Goal: Task Accomplishment & Management: Use online tool/utility

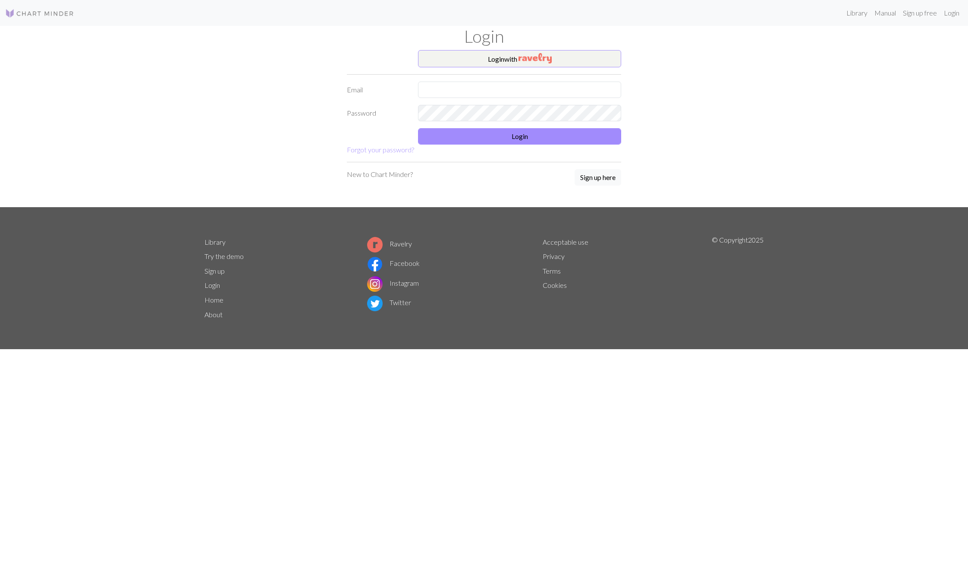
type input "mbalvan003@gmail.com"
click at [495, 138] on button "Login" at bounding box center [519, 136] width 203 height 16
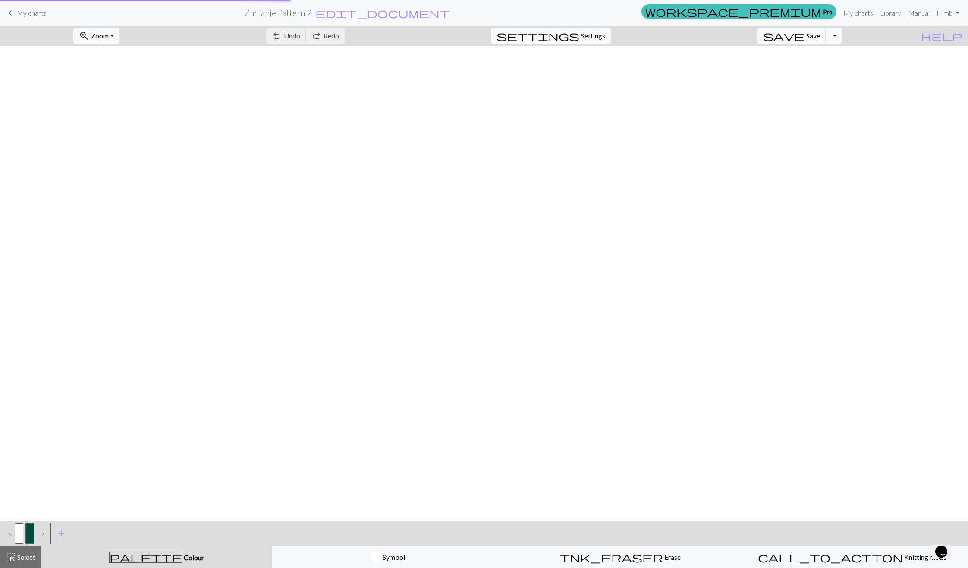
drag, startPoint x: 496, startPoint y: 138, endPoint x: 713, endPoint y: 171, distance: 219.0
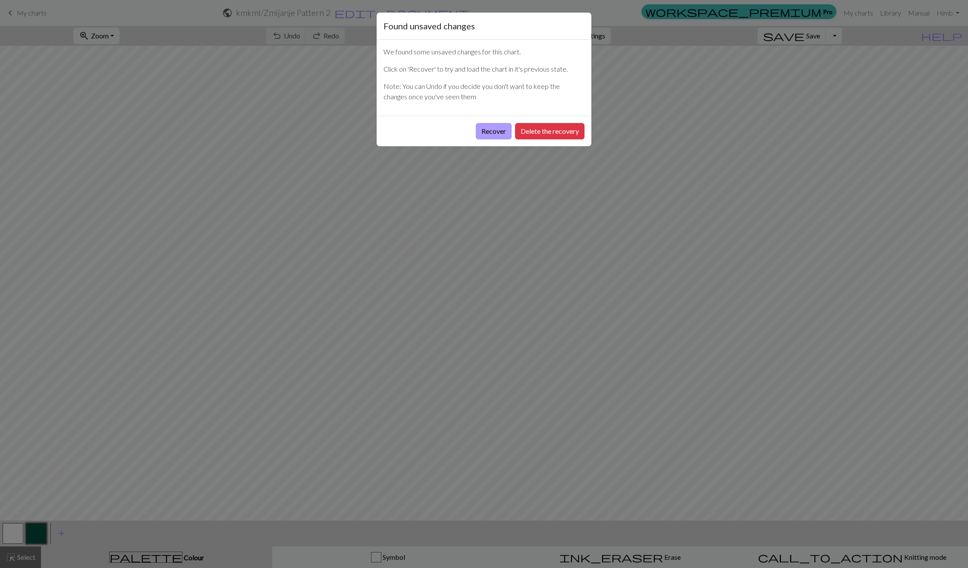
click at [490, 135] on button "Recover" at bounding box center [494, 131] width 36 height 16
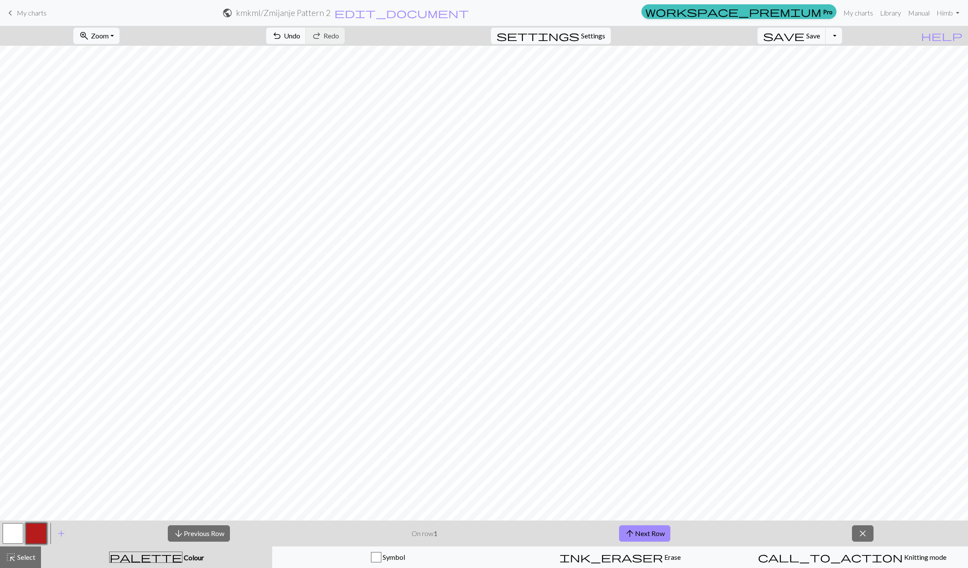
click at [39, 529] on button "button" at bounding box center [36, 533] width 21 height 21
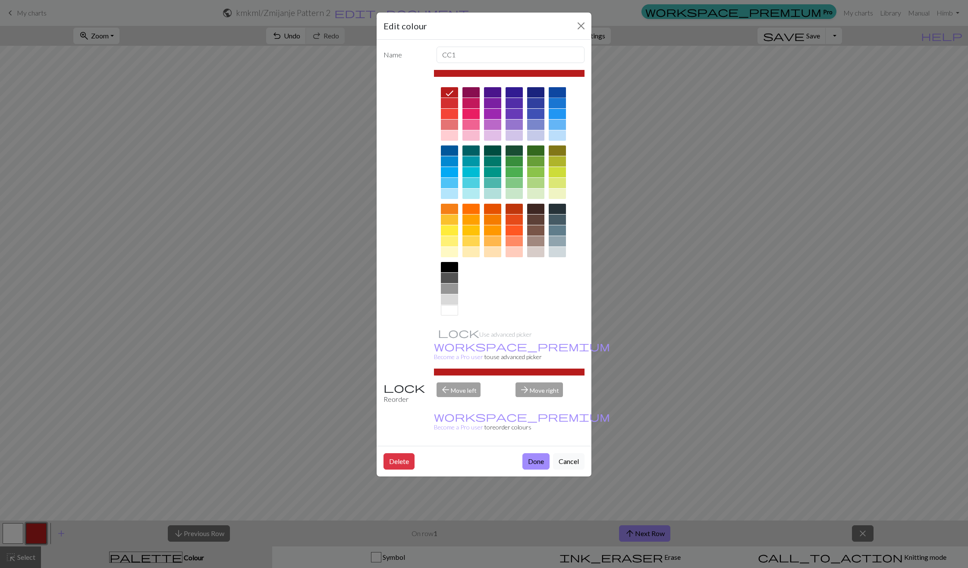
click at [563, 89] on div at bounding box center [557, 92] width 17 height 10
click at [541, 453] on button "Done" at bounding box center [535, 461] width 27 height 16
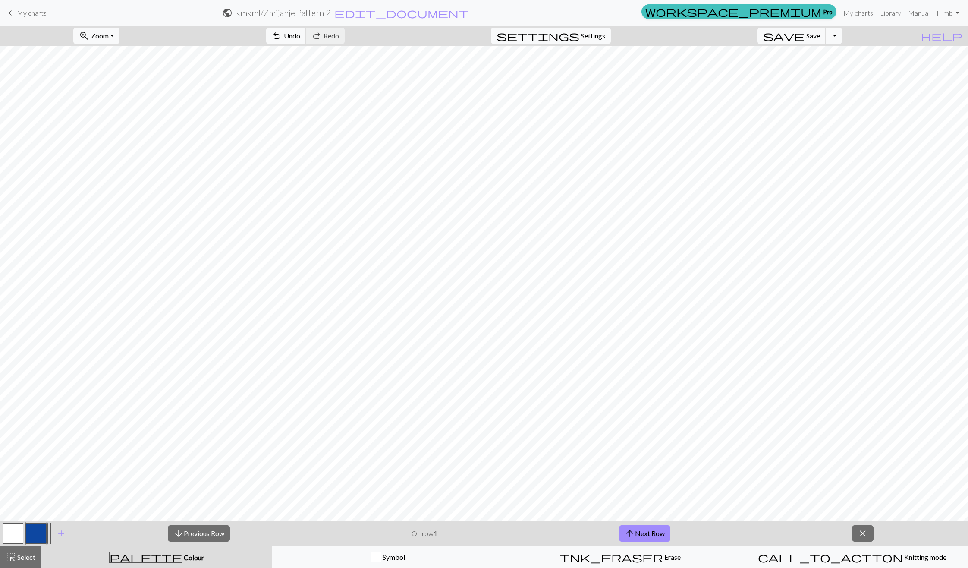
click at [18, 536] on button "button" at bounding box center [13, 533] width 21 height 21
click at [175, 563] on button "palette Colour Colour" at bounding box center [156, 557] width 231 height 22
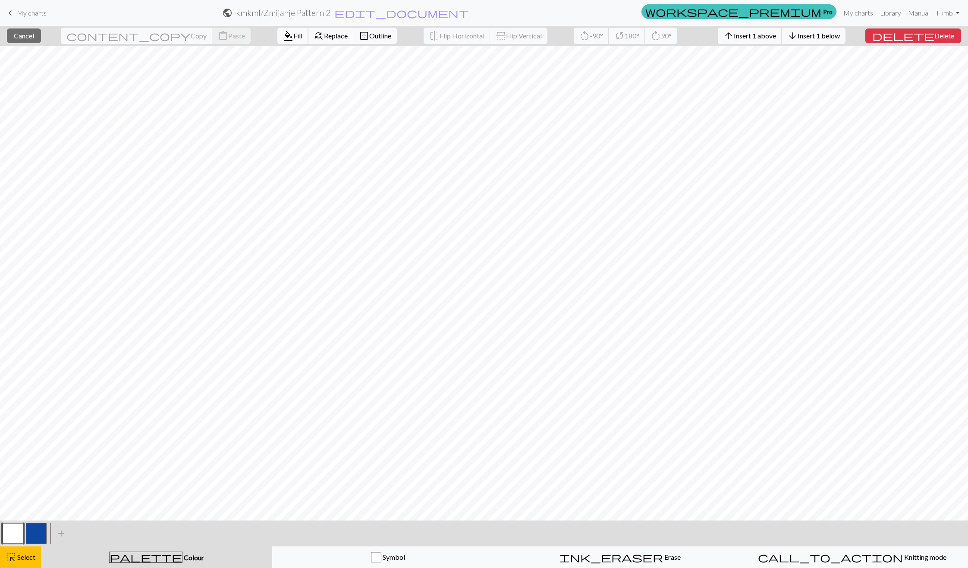
click at [293, 36] on span "Fill" at bounding box center [297, 35] width 9 height 8
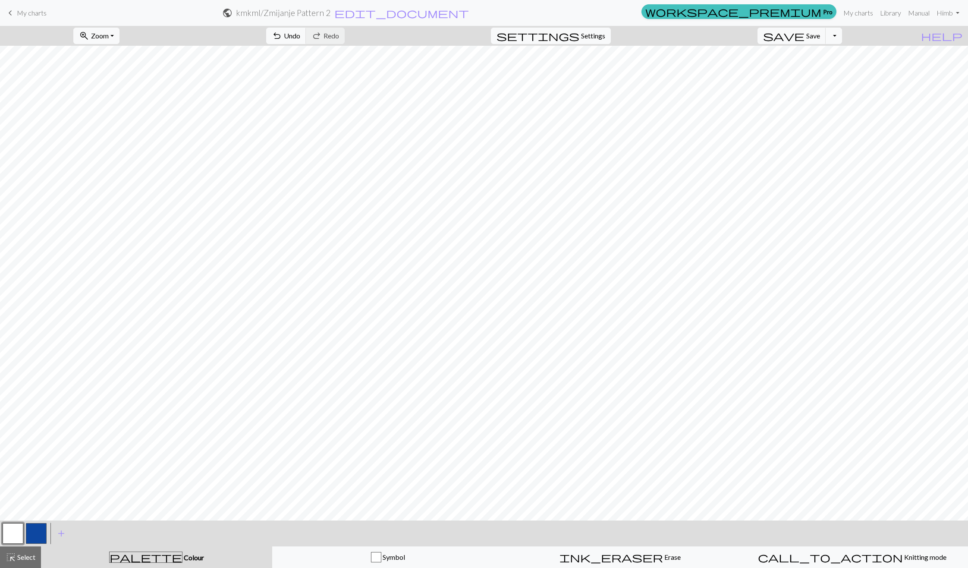
click at [30, 540] on button "button" at bounding box center [36, 533] width 21 height 21
click at [19, 531] on button "button" at bounding box center [13, 533] width 21 height 21
click at [25, 561] on div "highlight_alt Select Select" at bounding box center [21, 557] width 30 height 10
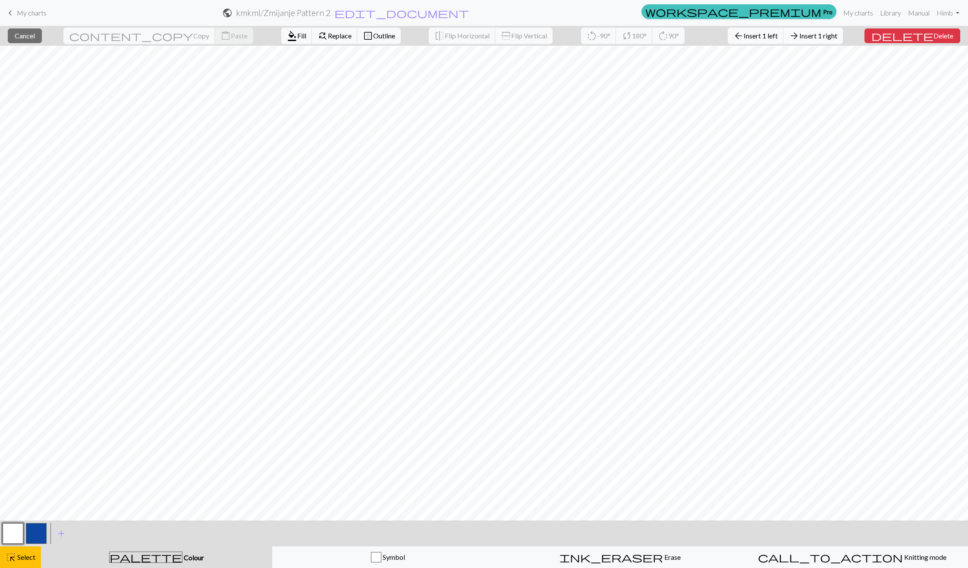
click at [835, 35] on span "Insert 1 right" at bounding box center [818, 35] width 38 height 8
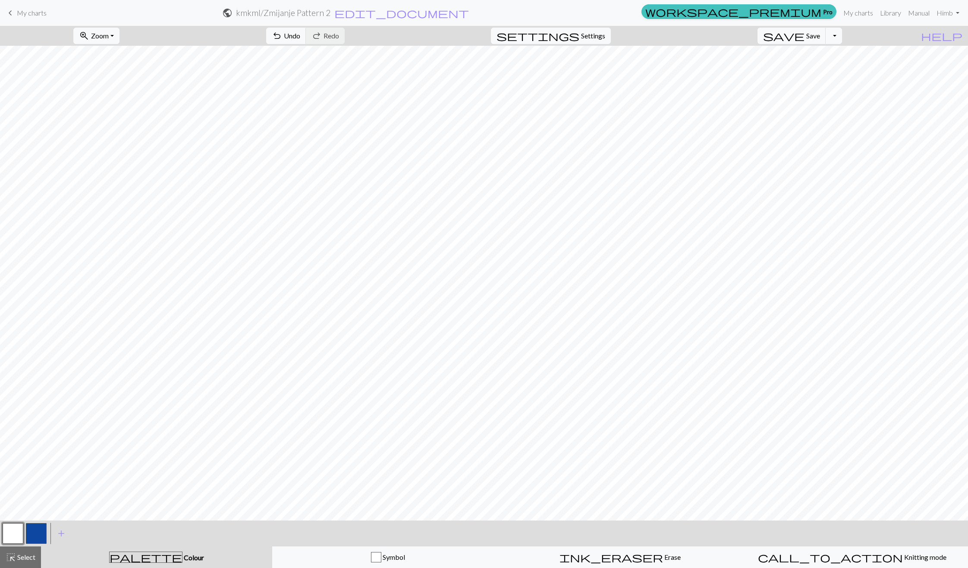
click at [39, 527] on button "button" at bounding box center [36, 533] width 21 height 21
click at [12, 536] on button "button" at bounding box center [13, 533] width 21 height 21
click at [306, 28] on button "undo Undo Undo" at bounding box center [286, 36] width 40 height 16
click at [32, 553] on span "Select" at bounding box center [25, 557] width 19 height 8
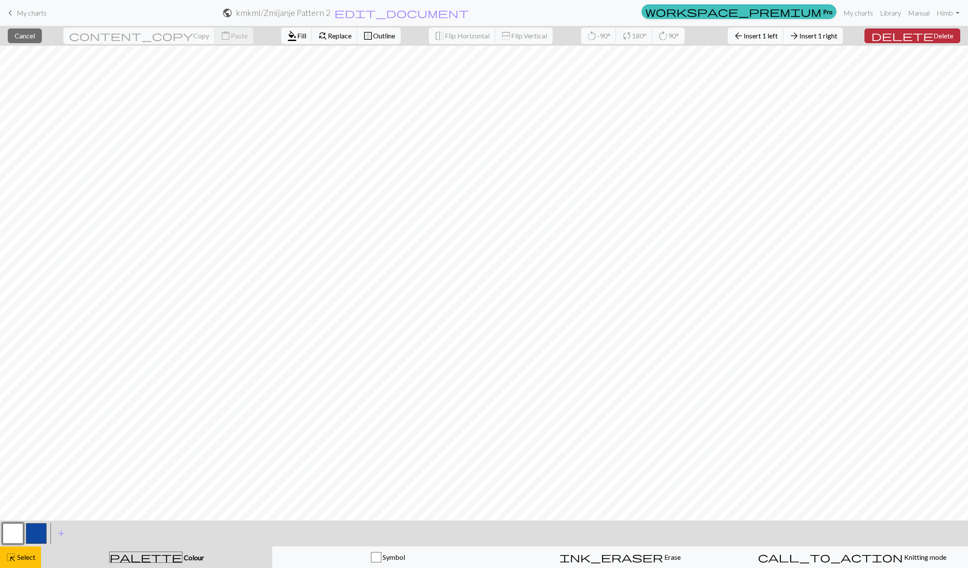
click at [915, 32] on span "delete" at bounding box center [902, 36] width 62 height 12
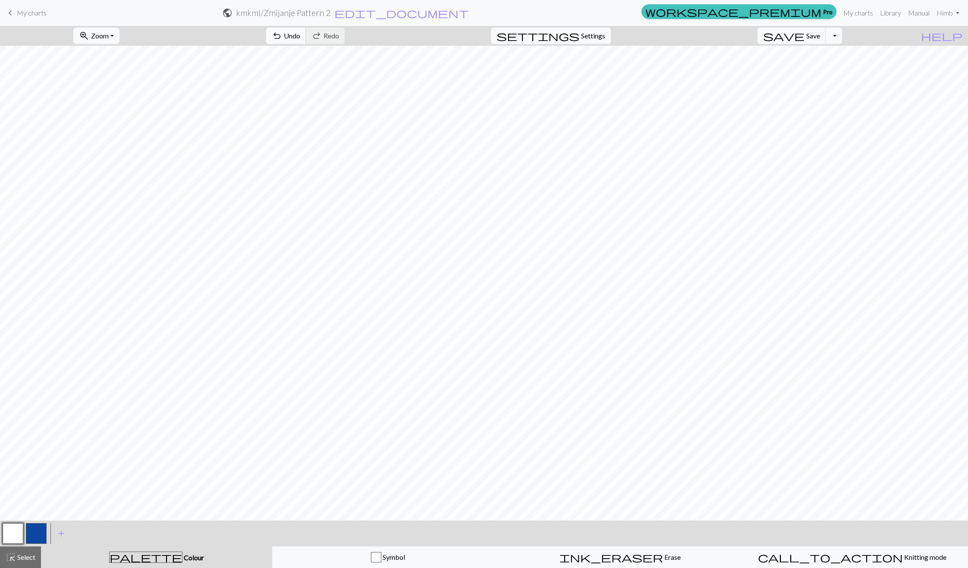
click at [306, 29] on button "undo Undo Undo" at bounding box center [286, 36] width 40 height 16
click at [35, 531] on button "button" at bounding box center [36, 533] width 21 height 21
click at [306, 40] on button "undo Undo Undo" at bounding box center [286, 36] width 40 height 16
click at [8, 530] on button "button" at bounding box center [13, 533] width 21 height 21
click at [40, 533] on button "button" at bounding box center [36, 533] width 21 height 21
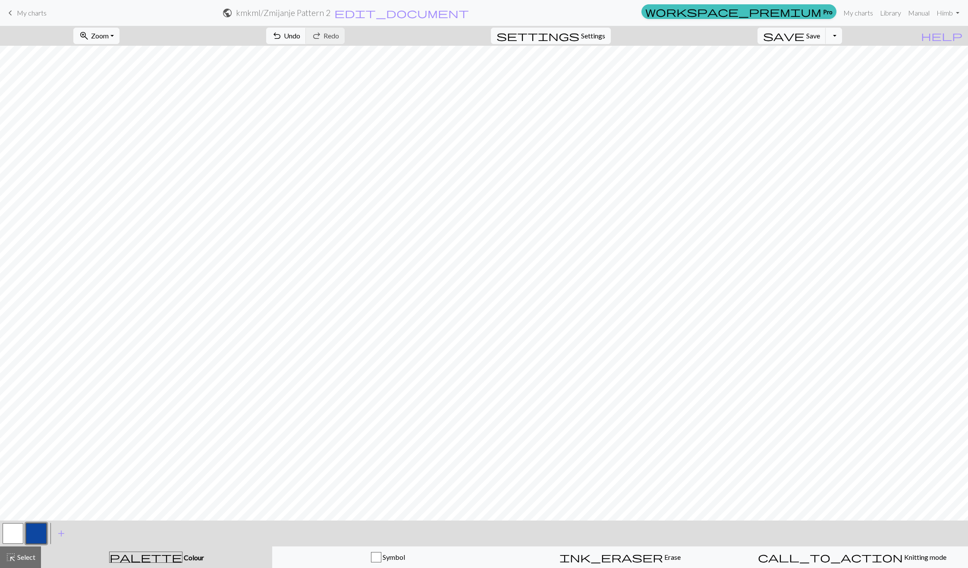
click at [12, 527] on button "button" at bounding box center [13, 533] width 21 height 21
click at [31, 536] on button "button" at bounding box center [36, 533] width 21 height 21
click at [11, 538] on button "button" at bounding box center [13, 533] width 21 height 21
click at [41, 533] on button "button" at bounding box center [36, 533] width 21 height 21
click at [15, 531] on button "button" at bounding box center [13, 533] width 21 height 21
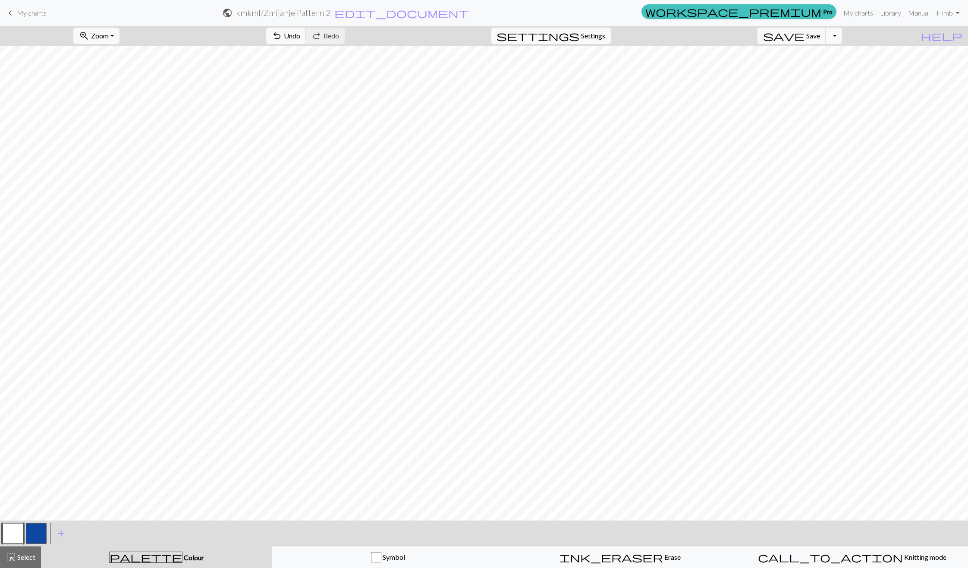
click at [35, 541] on button "button" at bounding box center [36, 533] width 21 height 21
click at [17, 532] on button "button" at bounding box center [13, 533] width 21 height 21
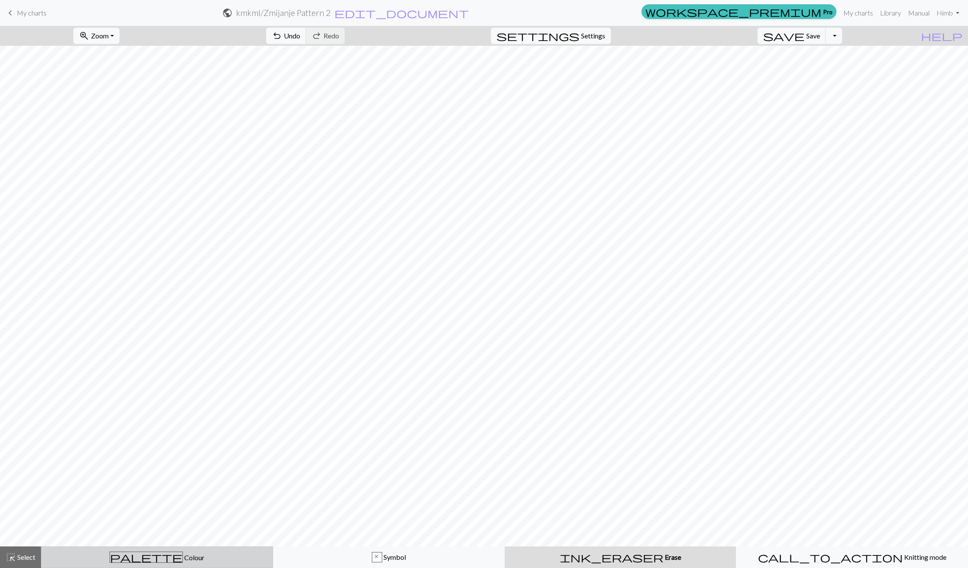
click at [51, 556] on div "palette Colour Colour" at bounding box center [157, 556] width 221 height 11
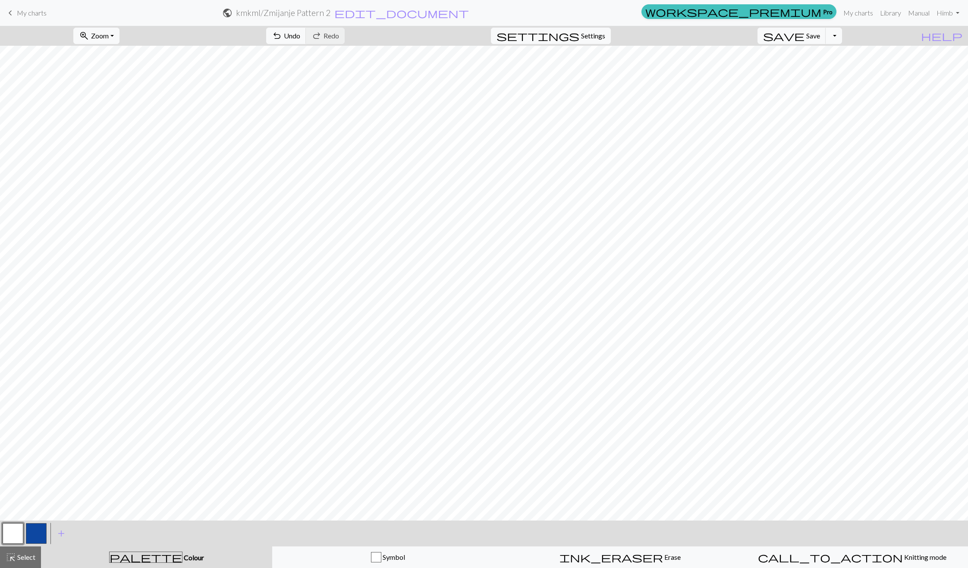
click at [40, 533] on button "button" at bounding box center [36, 533] width 21 height 21
click at [300, 35] on span "Undo" at bounding box center [292, 35] width 16 height 8
click at [300, 37] on span "Undo" at bounding box center [292, 35] width 16 height 8
click at [35, 533] on button "button" at bounding box center [36, 533] width 21 height 21
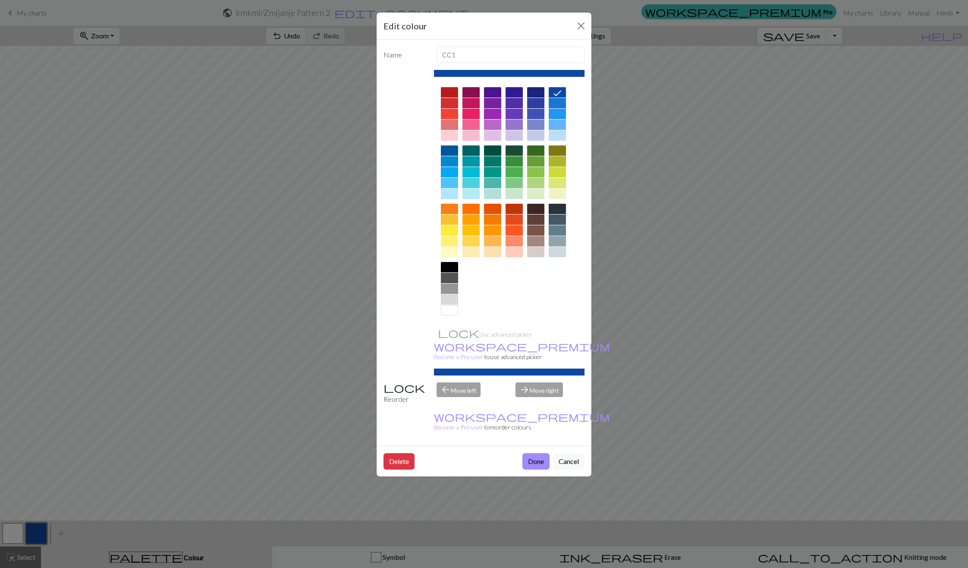
click at [557, 115] on div at bounding box center [557, 114] width 17 height 10
click at [539, 453] on button "Done" at bounding box center [535, 461] width 27 height 16
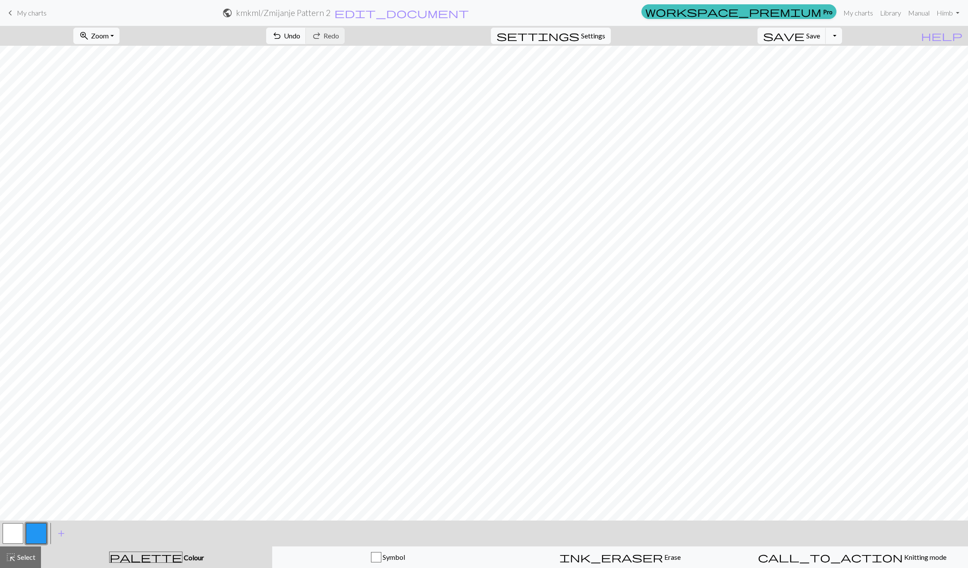
click at [330, 15] on h2 "kmkml / Zmijanje Pattern 2" at bounding box center [283, 13] width 94 height 10
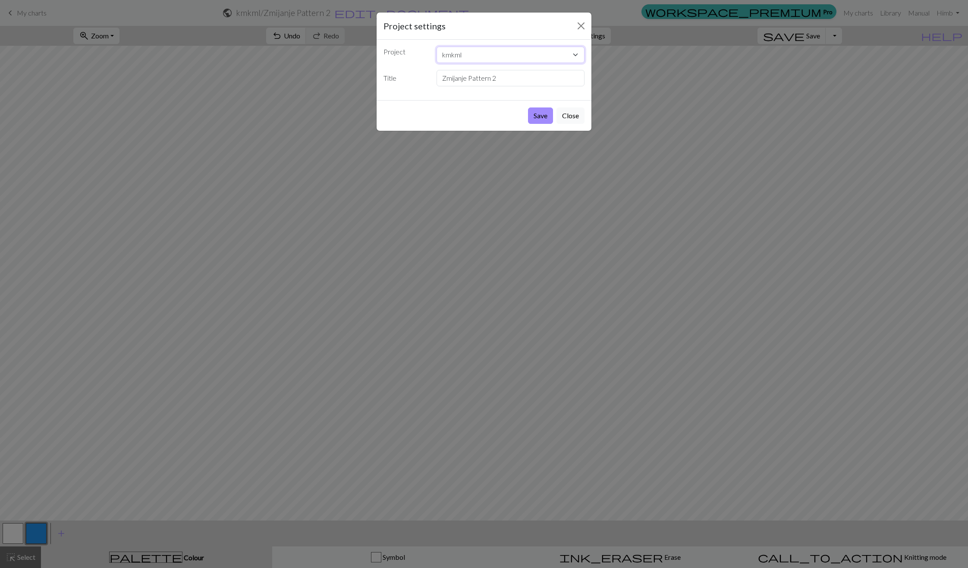
click at [459, 54] on select "kmkml Basic Colourwork Practice Duplicate Stitch Zmijanje Pattern 1 Bosnian Pat…" at bounding box center [511, 55] width 148 height 16
click at [455, 51] on select "kmkml Basic Colourwork Practice Duplicate Stitch Zmijanje Pattern 1 Bosnian Pat…" at bounding box center [511, 55] width 148 height 16
click at [460, 77] on input "Zmijanje Pattern 2" at bounding box center [511, 78] width 148 height 16
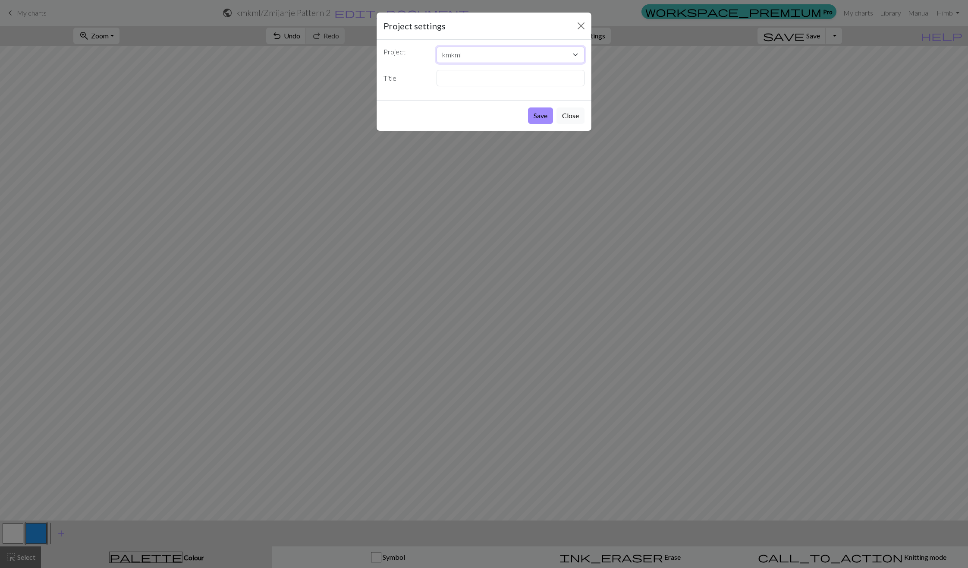
click at [571, 56] on select "kmkml Basic Colourwork Practice Duplicate Stitch Zmijanje Pattern 1 Bosnian Pat…" at bounding box center [511, 55] width 148 height 16
click at [480, 29] on div "Project settings" at bounding box center [484, 26] width 215 height 27
click at [477, 82] on input "text" at bounding box center [511, 78] width 148 height 16
type input "Zmijanje Irine"
click at [538, 116] on button "Save" at bounding box center [540, 115] width 25 height 16
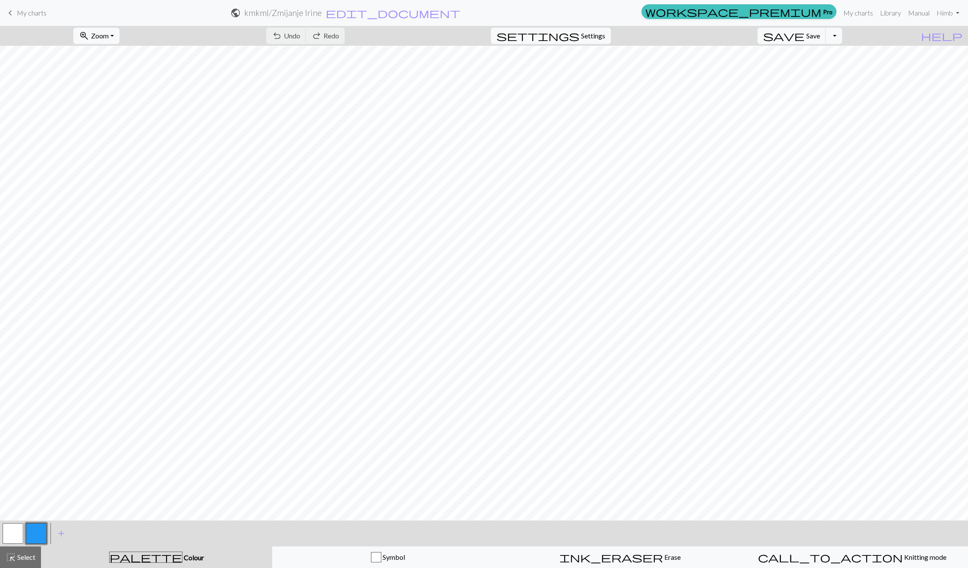
click at [13, 10] on span "keyboard_arrow_left" at bounding box center [10, 13] width 10 height 12
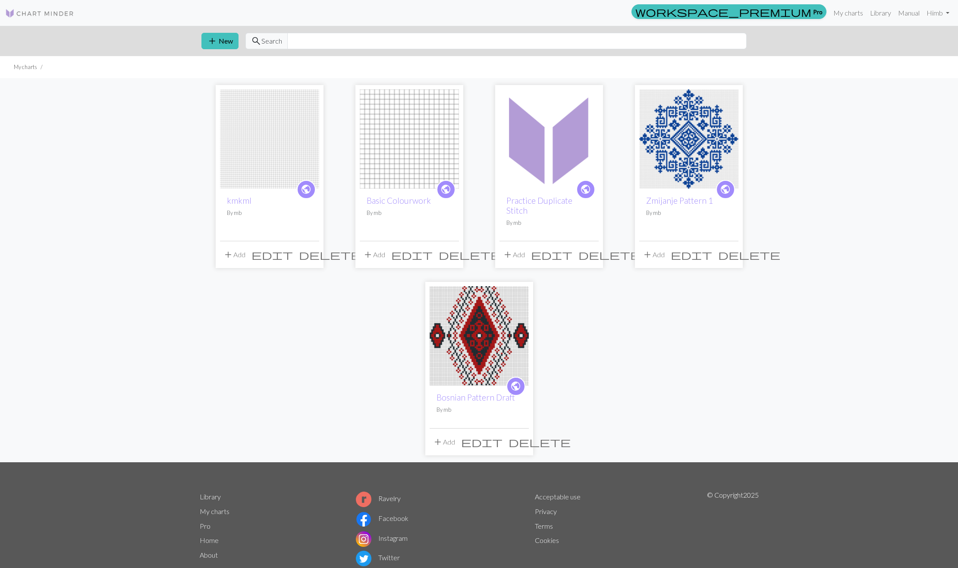
click at [236, 390] on div "public kmkml By mb add Add edit delete public Basic Colourwork By mb add Add ed…" at bounding box center [479, 269] width 569 height 383
click at [287, 254] on button "edit" at bounding box center [271, 254] width 47 height 16
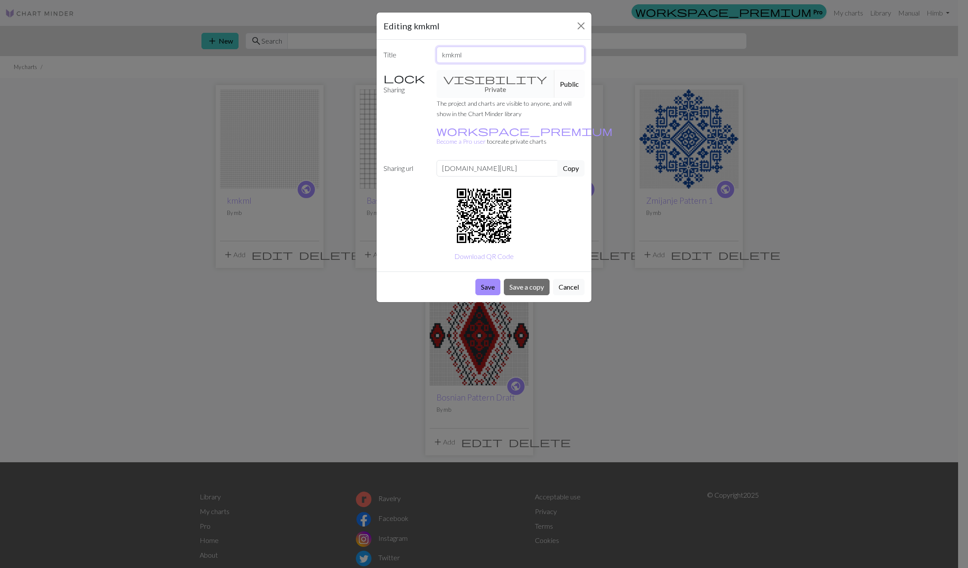
click at [459, 50] on input "kmkml" at bounding box center [511, 55] width 148 height 16
type input "Zmijanje Irine"
click at [487, 279] on button "Save" at bounding box center [487, 287] width 25 height 16
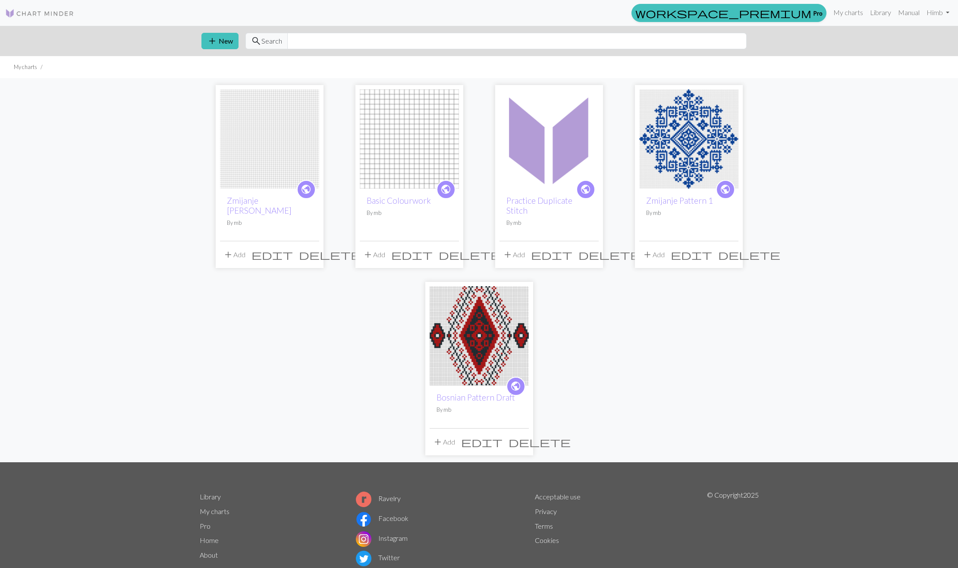
click at [319, 317] on div "public Zmijanje [PERSON_NAME] By mb add Add edit delete public Basic Colourwork…" at bounding box center [479, 269] width 569 height 383
click at [281, 166] on img at bounding box center [269, 138] width 99 height 99
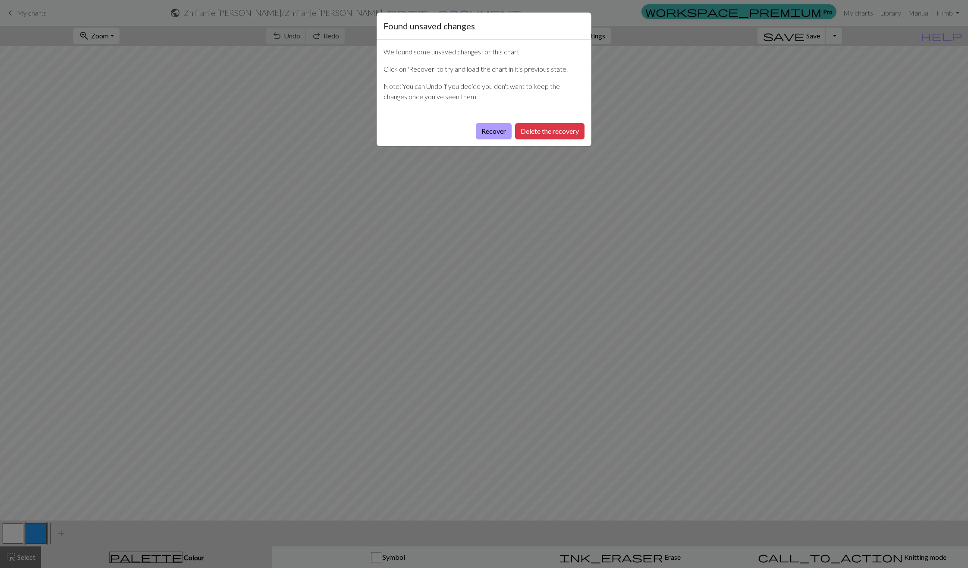
click at [492, 133] on button "Recover" at bounding box center [494, 131] width 36 height 16
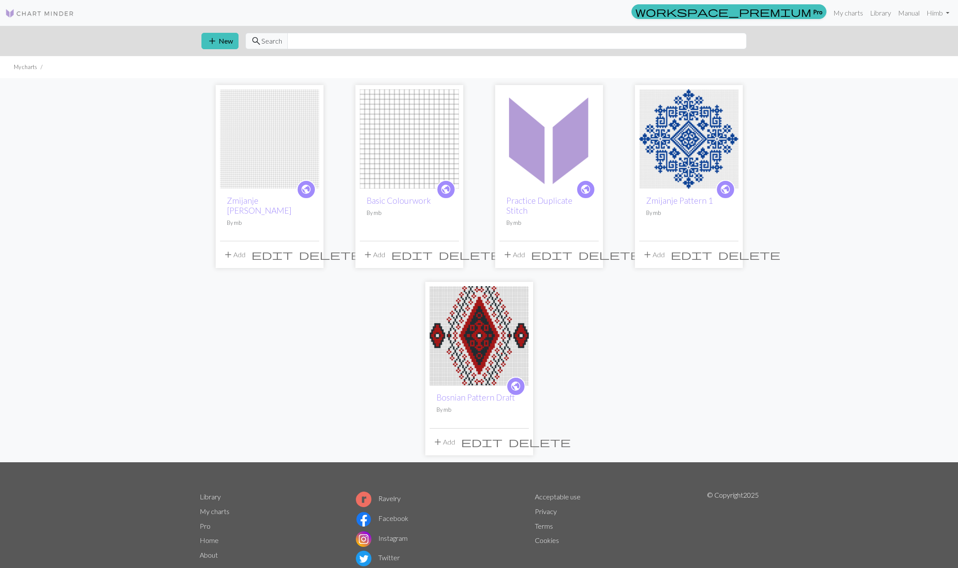
click at [453, 258] on span "delete" at bounding box center [470, 254] width 62 height 12
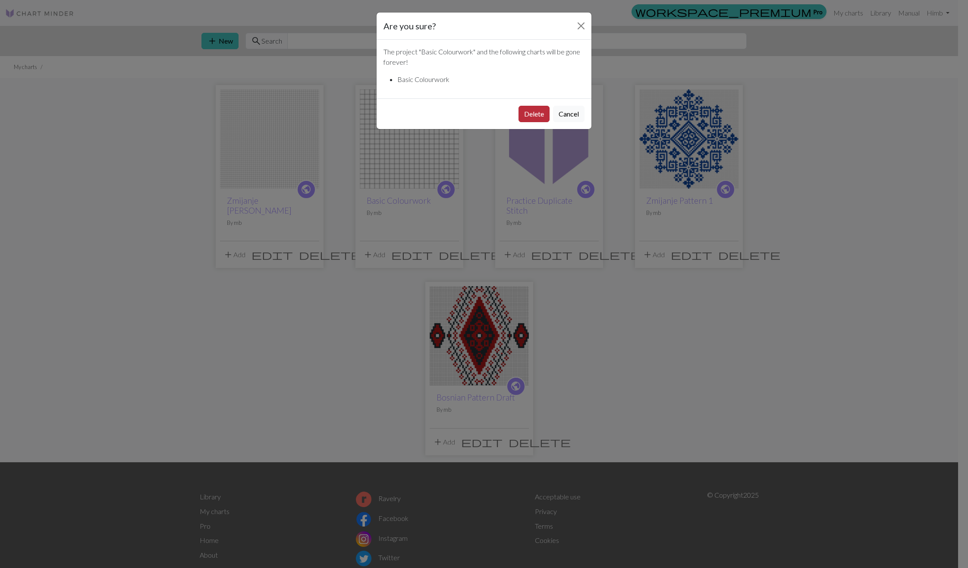
click at [529, 112] on button "Delete" at bounding box center [533, 114] width 31 height 16
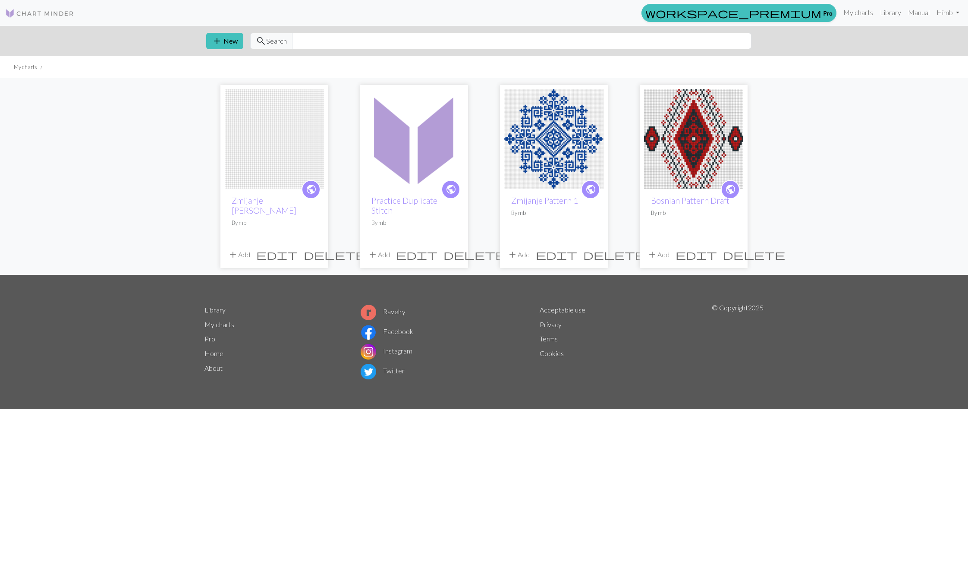
click at [455, 254] on span "delete" at bounding box center [474, 254] width 62 height 12
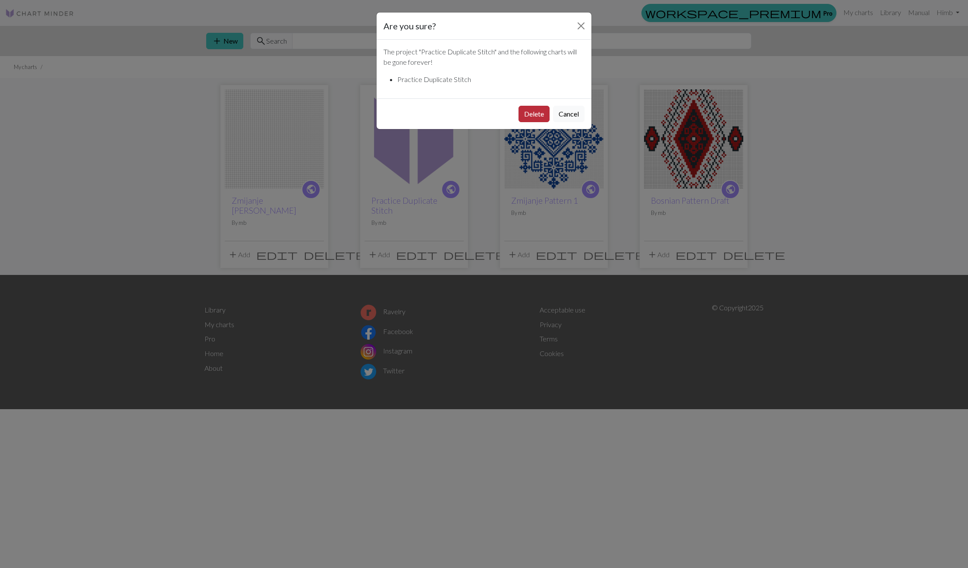
click at [534, 113] on button "Delete" at bounding box center [533, 114] width 31 height 16
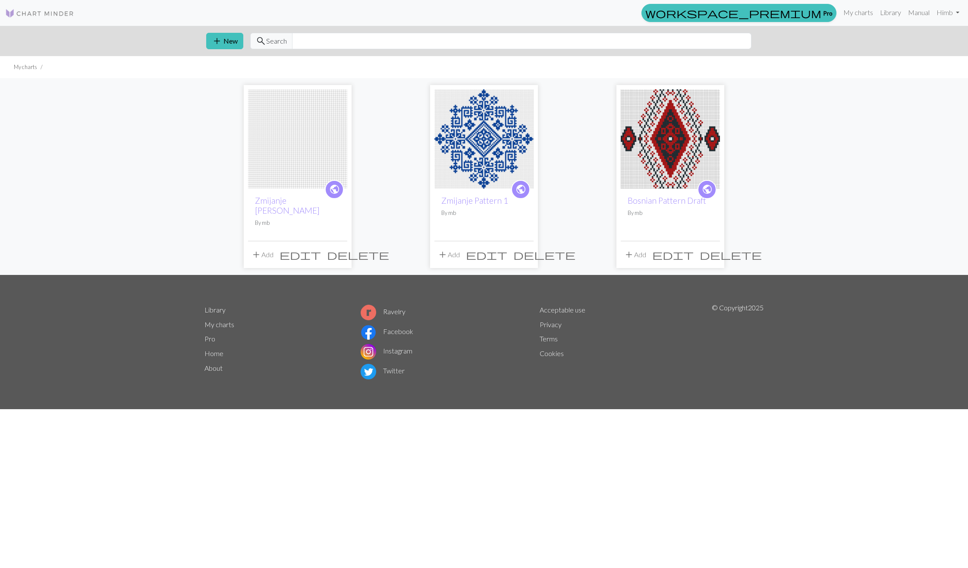
click at [782, 179] on div "public Zmijanje Irine By mb add Add edit delete public Zmijanje Pattern 1 By mb…" at bounding box center [484, 176] width 968 height 197
click at [232, 38] on button "add New" at bounding box center [224, 41] width 37 height 16
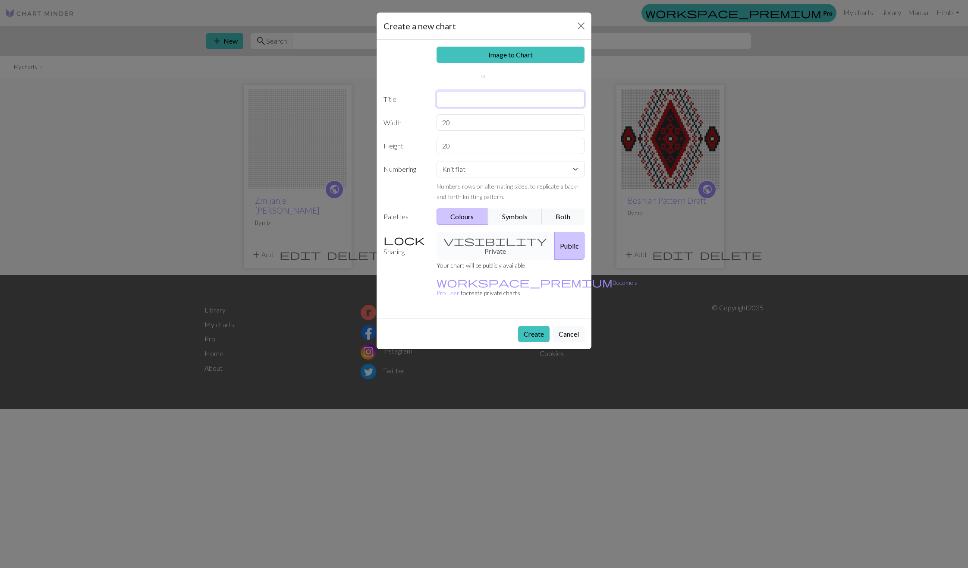
click at [458, 94] on input "text" at bounding box center [511, 99] width 148 height 16
click at [457, 103] on input "text" at bounding box center [511, 99] width 148 height 16
click at [457, 99] on input "text" at bounding box center [511, 99] width 148 height 16
click at [484, 104] on input "Zmijanje Irine" at bounding box center [511, 99] width 148 height 16
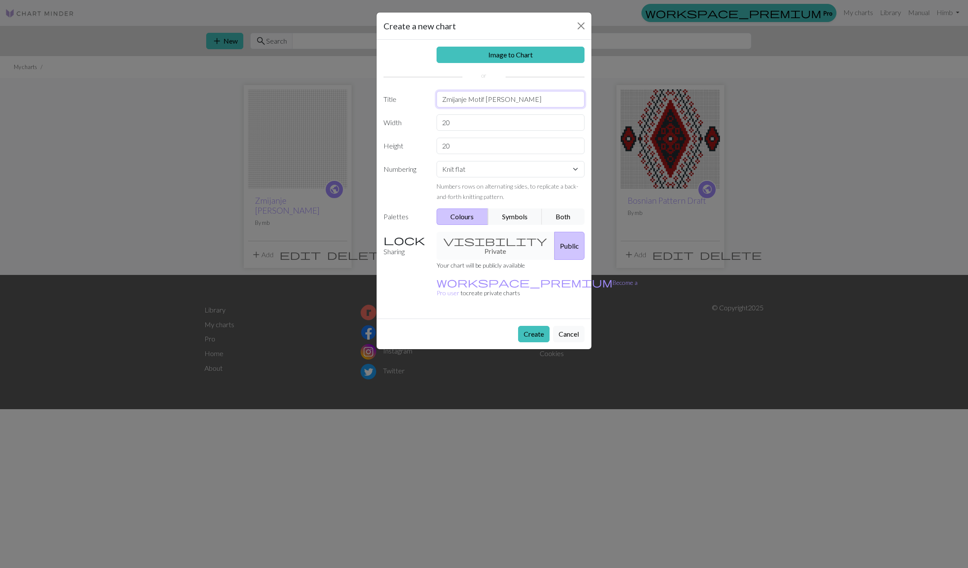
type input "Zmijanje Motif Irine"
click at [516, 120] on input "20" at bounding box center [511, 122] width 148 height 16
type input "2"
type input "5"
type input "4"
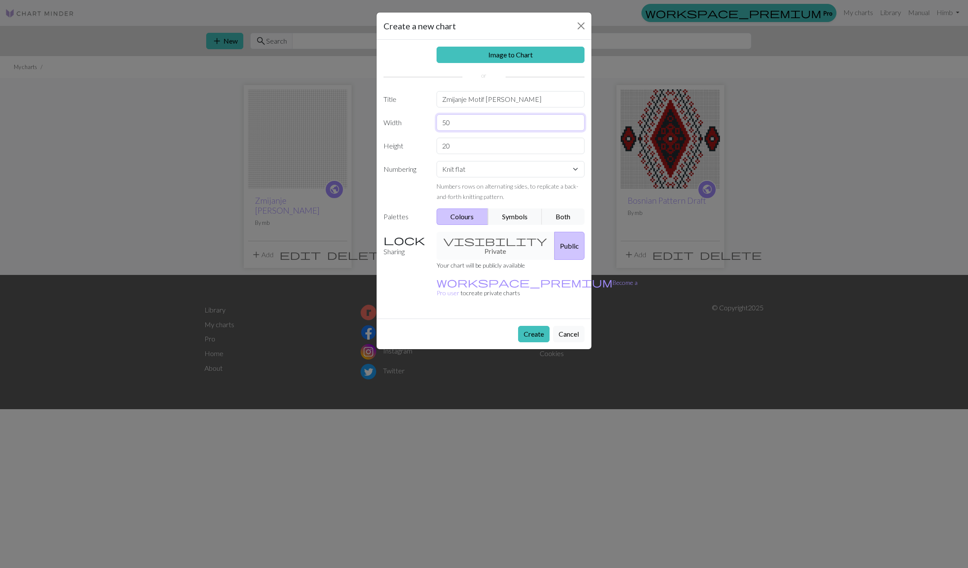
type input "50"
click at [459, 144] on input "20" at bounding box center [511, 146] width 148 height 16
type input "2"
type input "50"
click at [415, 286] on div "Image to Chart Title Zmijanje Motif Irine Width 50 Height 50 Numbering Knit fla…" at bounding box center [484, 179] width 215 height 279
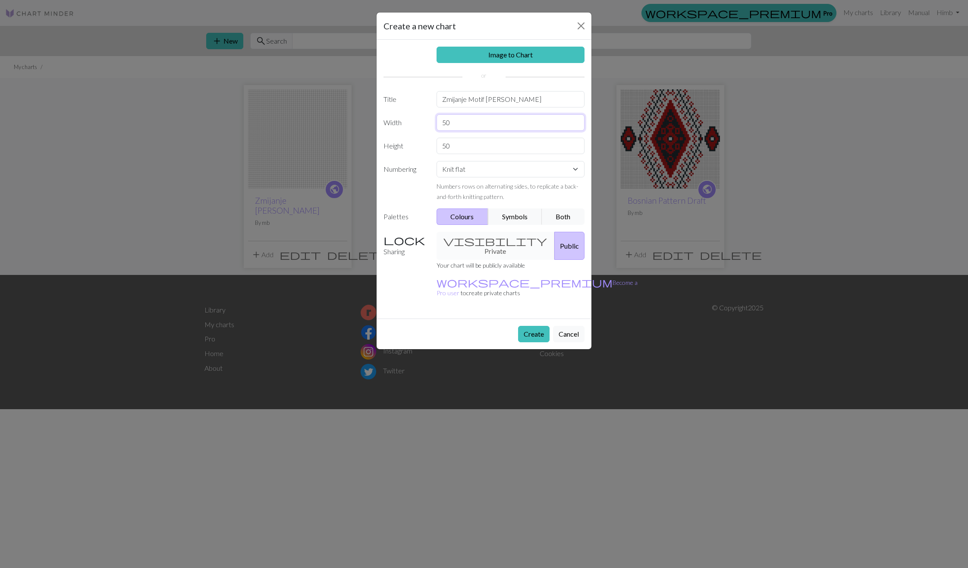
click at [473, 119] on input "50" at bounding box center [511, 122] width 148 height 16
type input "5"
type input "31"
click at [461, 148] on input "50" at bounding box center [511, 146] width 148 height 16
type input "5"
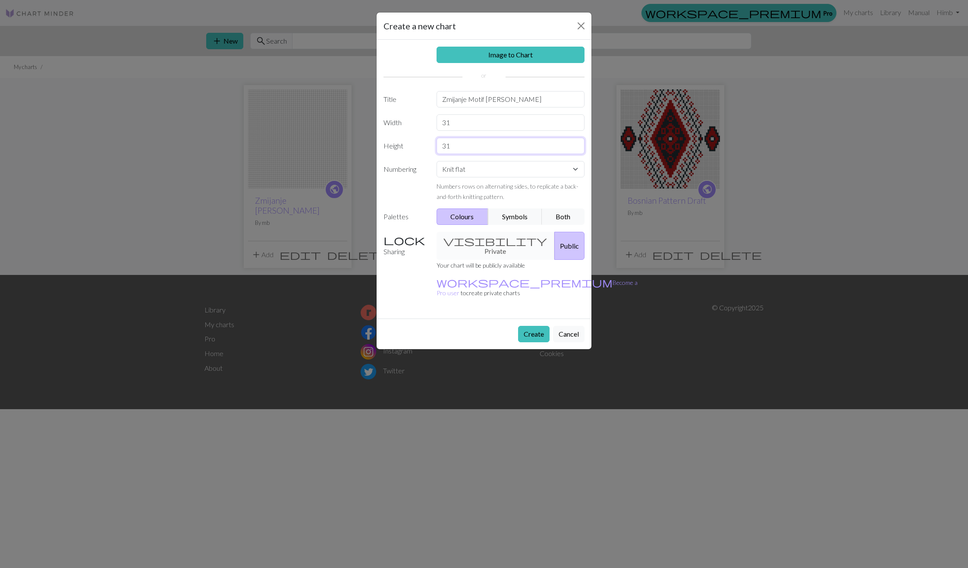
type input "31"
click at [412, 193] on label "Numbering" at bounding box center [404, 181] width 53 height 41
click at [468, 171] on select "Knit flat Knit in the round Lace knitting Cross stitch" at bounding box center [511, 169] width 148 height 16
select select "round"
click at [437, 161] on select "Knit flat Knit in the round Lace knitting Cross stitch" at bounding box center [511, 169] width 148 height 16
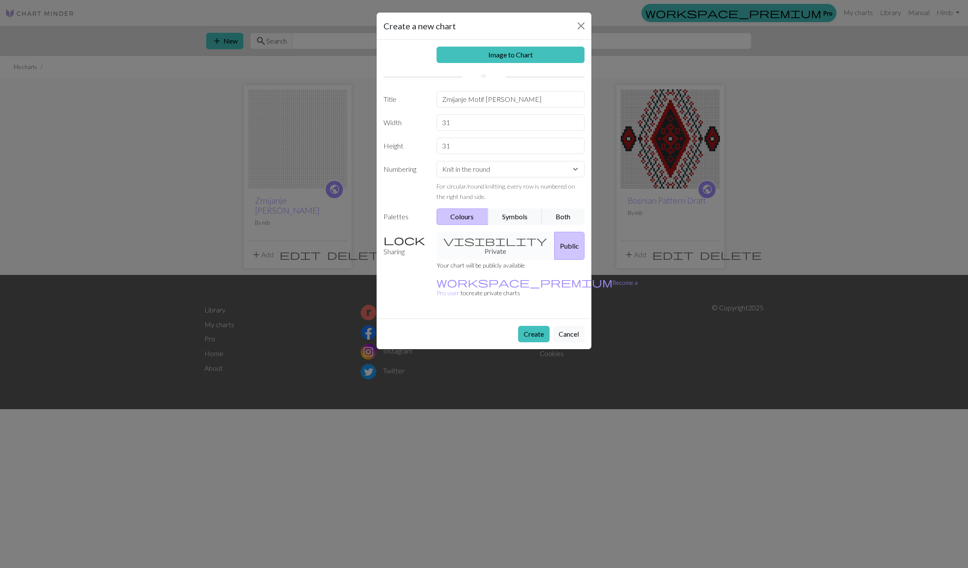
click at [405, 202] on div "Image to Chart Title Zmijanje Motif Irine Width 31 Height 31 Numbering Knit fla…" at bounding box center [484, 179] width 215 height 279
click at [534, 326] on button "Create" at bounding box center [533, 334] width 31 height 16
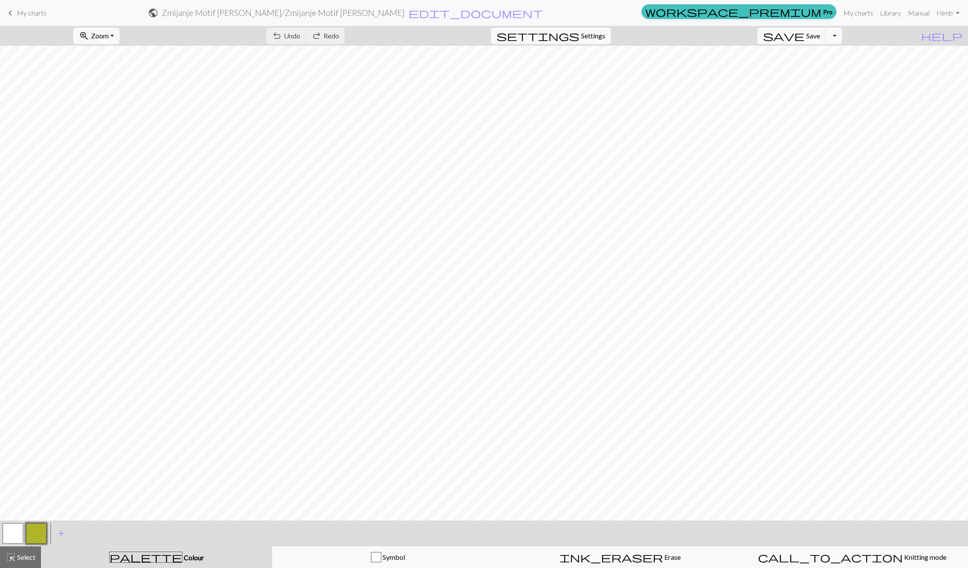
click at [31, 541] on button "button" at bounding box center [36, 533] width 21 height 21
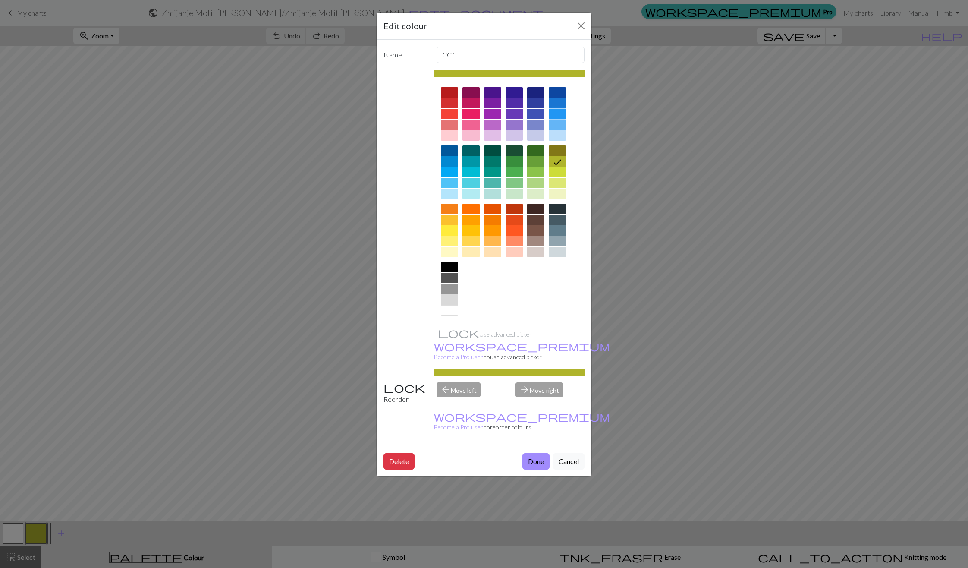
click at [558, 114] on div at bounding box center [557, 114] width 17 height 10
click at [536, 453] on button "Done" at bounding box center [535, 461] width 27 height 16
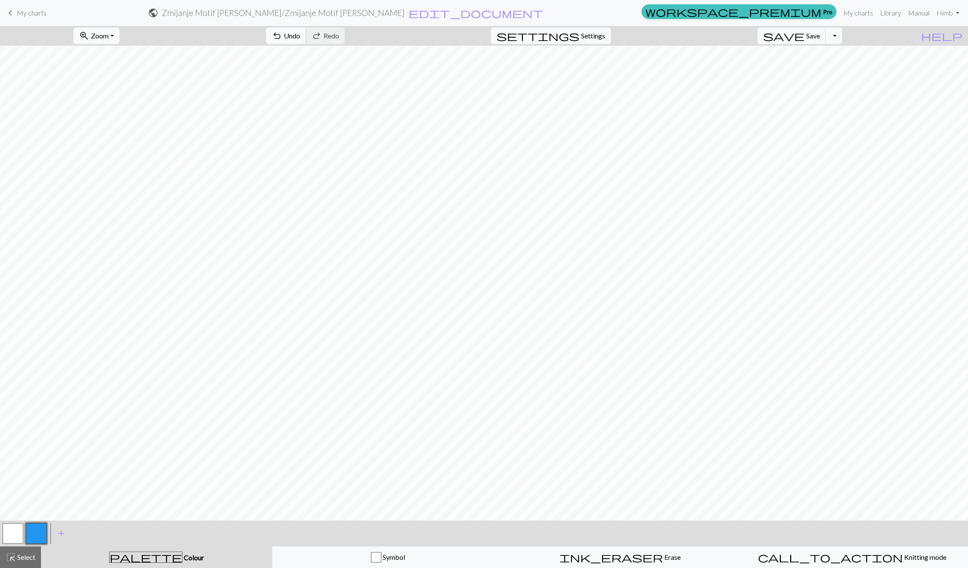
click at [306, 43] on button "undo Undo Undo" at bounding box center [286, 36] width 40 height 16
click at [22, 556] on span "Select" at bounding box center [25, 557] width 19 height 8
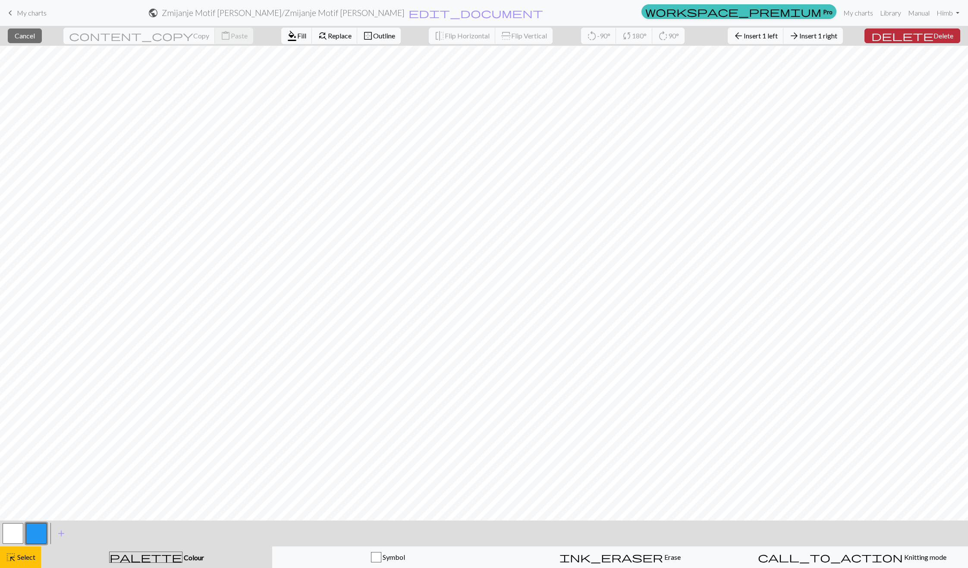
click at [914, 40] on span "delete" at bounding box center [902, 36] width 62 height 12
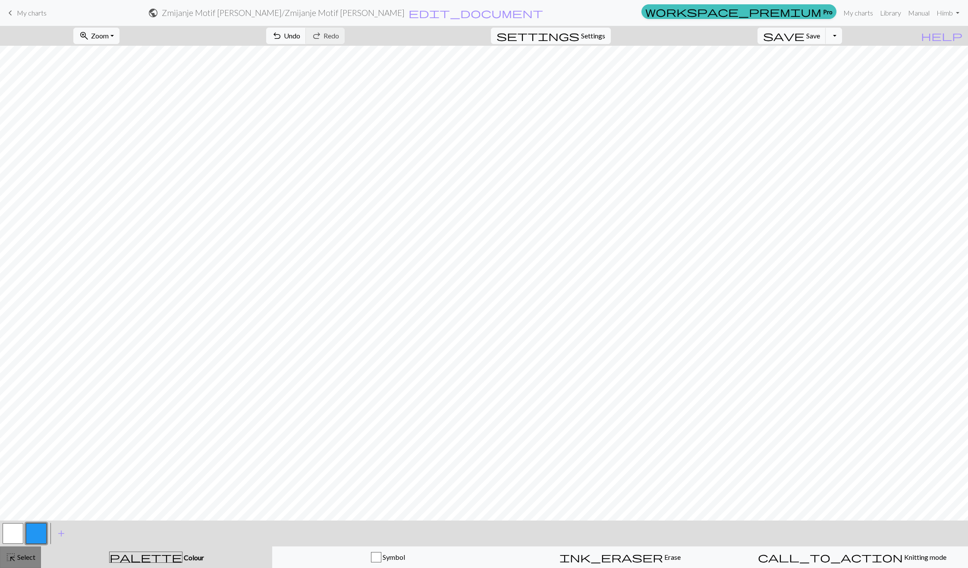
click at [15, 561] on span "highlight_alt" at bounding box center [11, 557] width 10 height 12
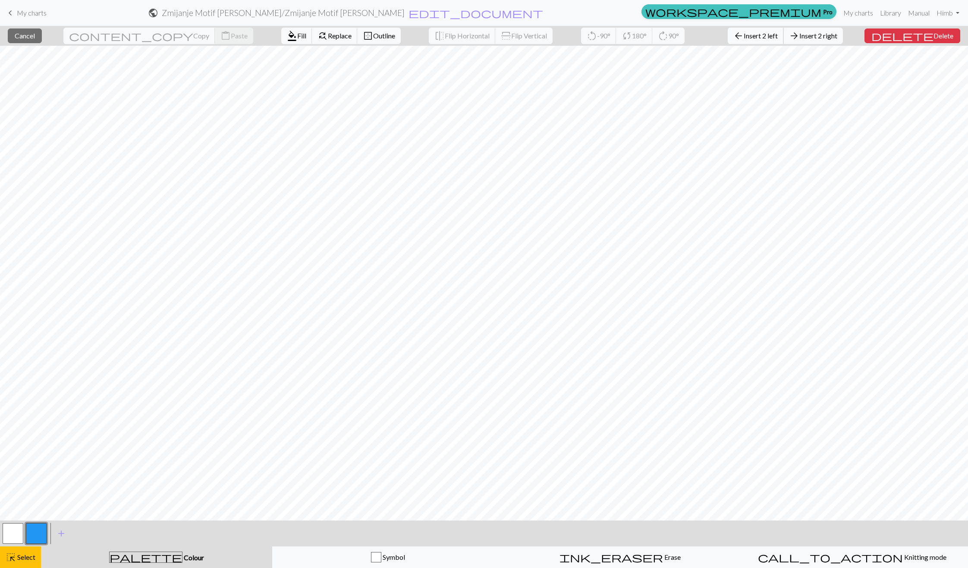
click at [778, 32] on span "Insert 2 left" at bounding box center [761, 35] width 34 height 8
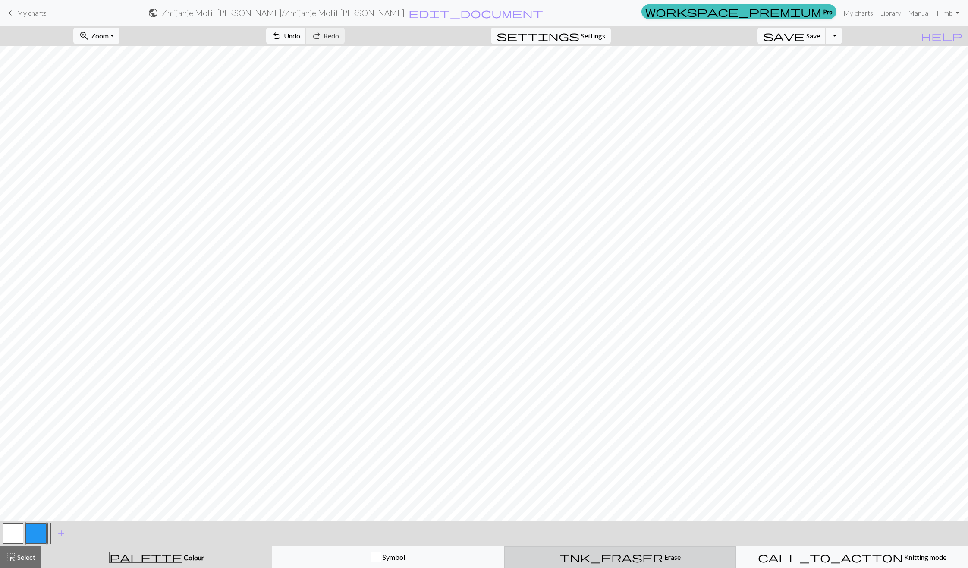
click at [596, 556] on div "ink_eraser Erase Erase" at bounding box center [620, 557] width 221 height 10
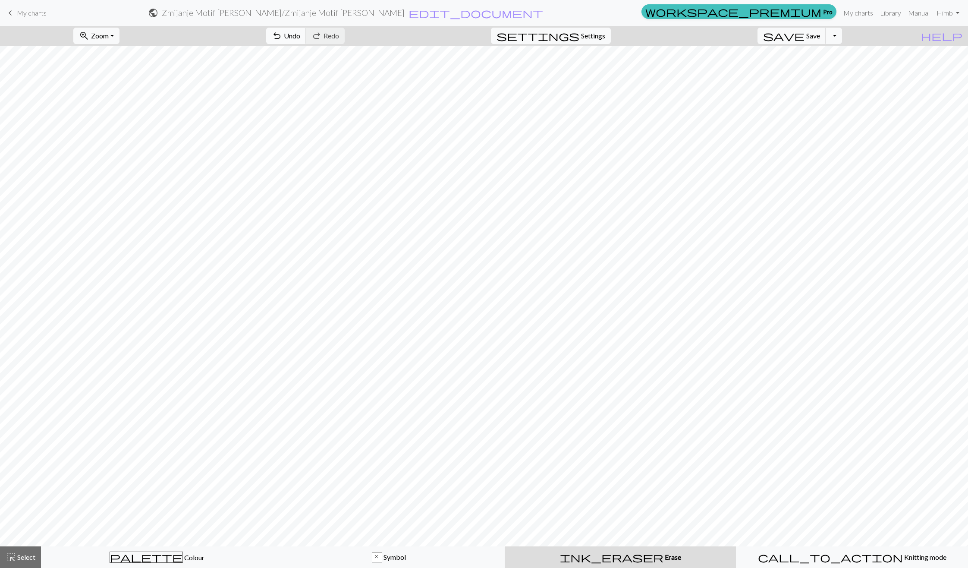
click at [306, 40] on button "undo Undo Undo" at bounding box center [286, 36] width 40 height 16
click at [183, 553] on span "Colour" at bounding box center [194, 557] width 22 height 8
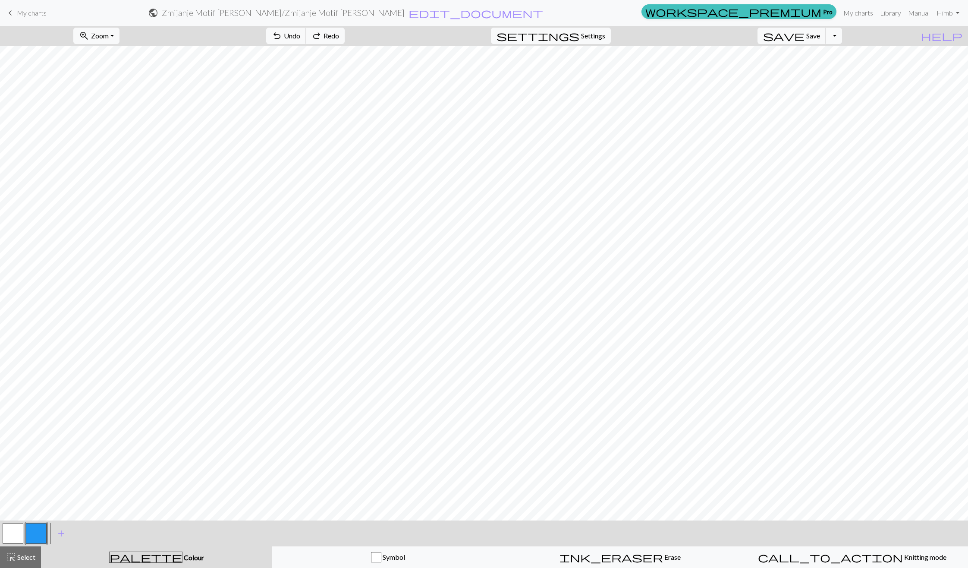
click at [20, 528] on button "button" at bounding box center [13, 533] width 21 height 21
click at [28, 532] on button "button" at bounding box center [36, 533] width 21 height 21
click at [10, 534] on button "button" at bounding box center [13, 533] width 21 height 21
click at [31, 534] on button "button" at bounding box center [36, 533] width 21 height 21
click at [13, 529] on button "button" at bounding box center [13, 533] width 21 height 21
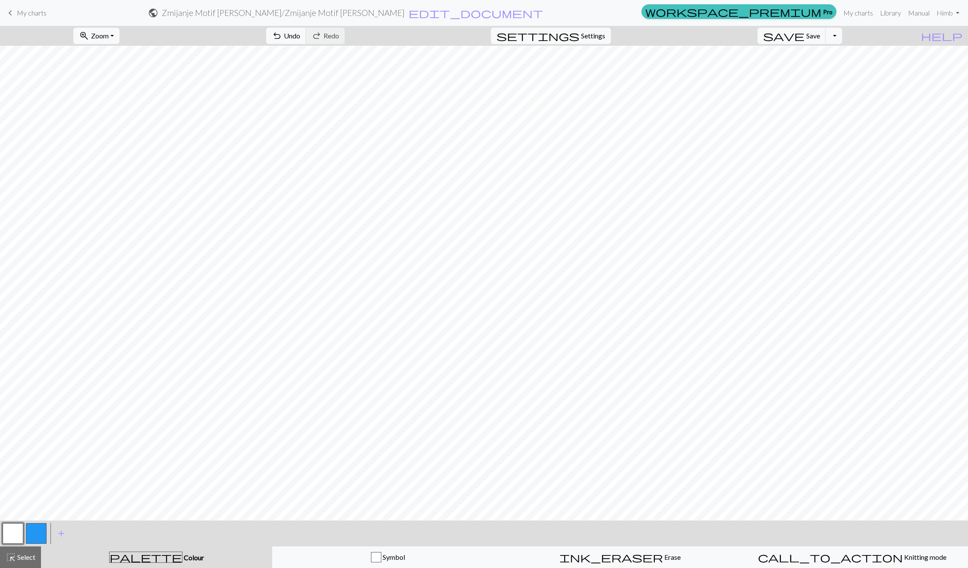
click at [33, 539] on button "button" at bounding box center [36, 533] width 21 height 21
click at [282, 35] on span "undo" at bounding box center [277, 36] width 10 height 12
click at [300, 33] on span "Undo" at bounding box center [292, 35] width 16 height 8
click at [20, 536] on button "button" at bounding box center [13, 533] width 21 height 21
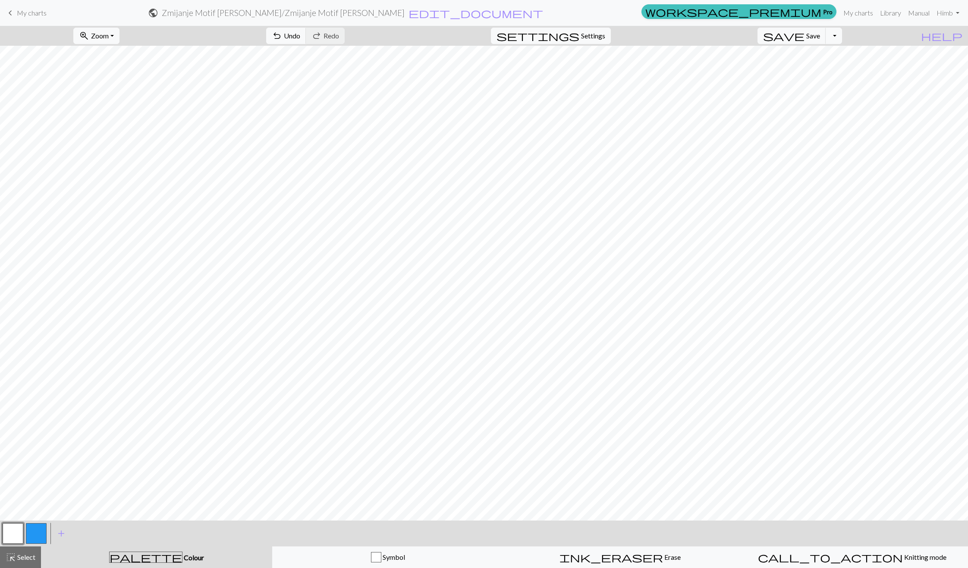
click at [35, 530] on button "button" at bounding box center [36, 533] width 21 height 21
click at [9, 533] on button "button" at bounding box center [13, 533] width 21 height 21
click at [34, 531] on button "button" at bounding box center [36, 533] width 21 height 21
click at [13, 527] on button "button" at bounding box center [13, 533] width 21 height 21
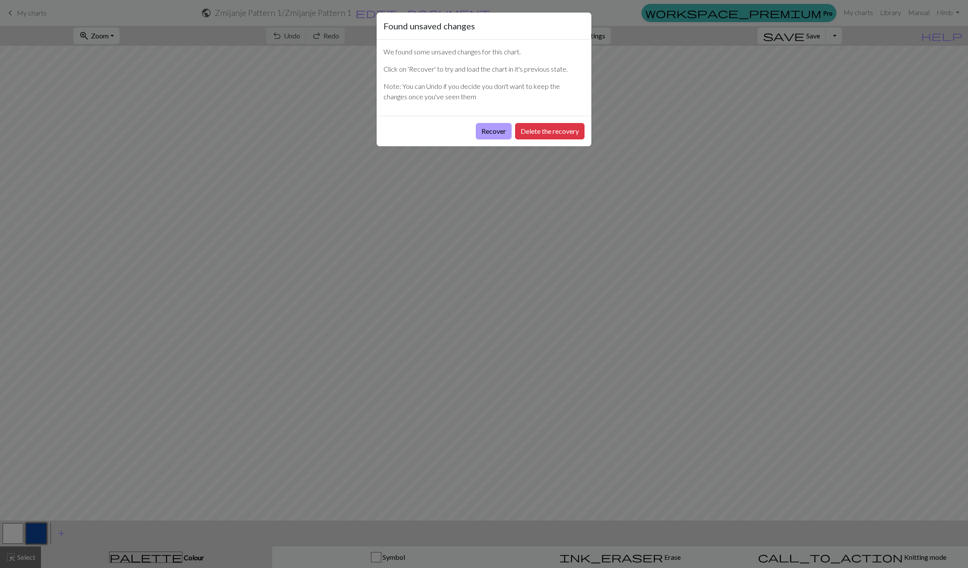
click at [486, 137] on button "Recover" at bounding box center [494, 131] width 36 height 16
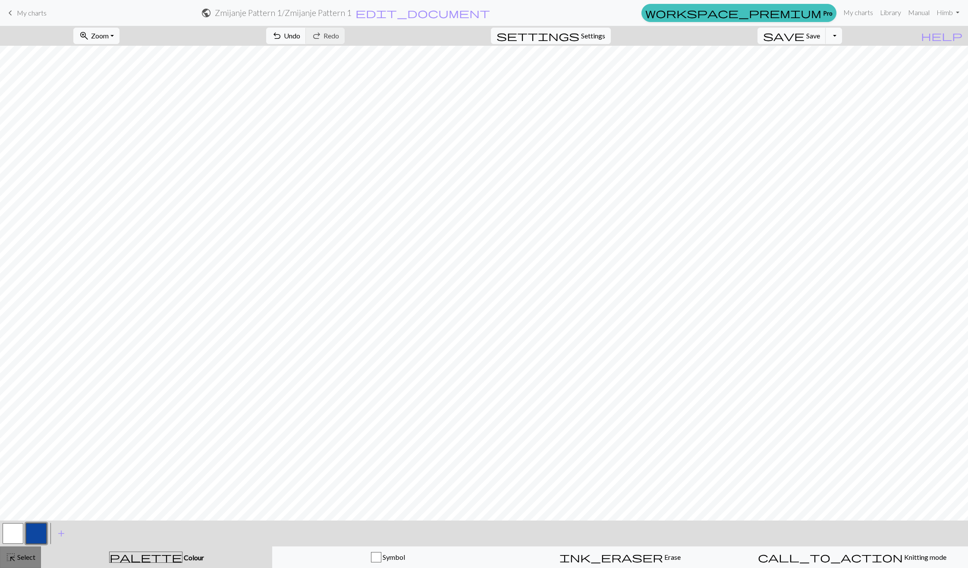
click at [10, 561] on span "highlight_alt" at bounding box center [11, 557] width 10 height 12
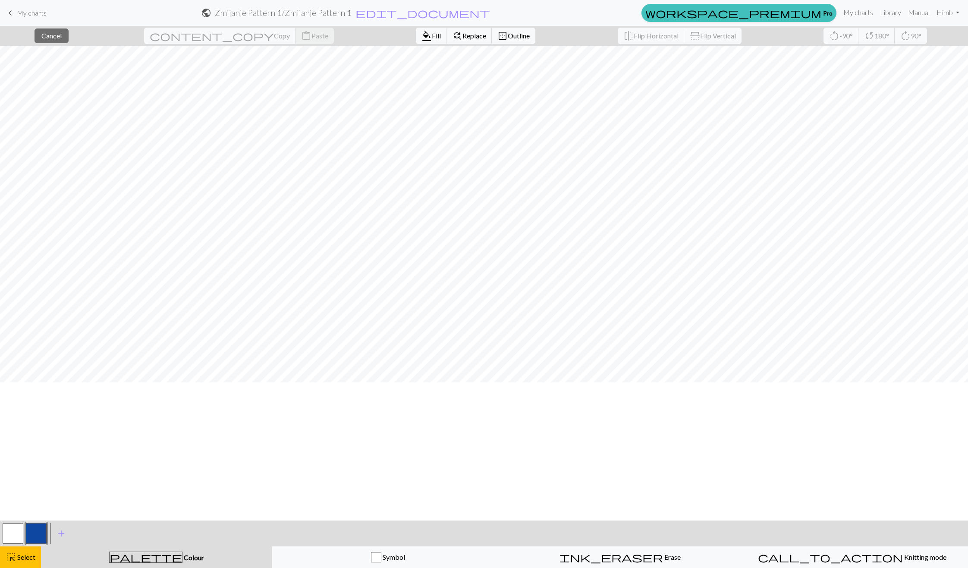
scroll to position [92, 0]
